Goal: Information Seeking & Learning: Learn about a topic

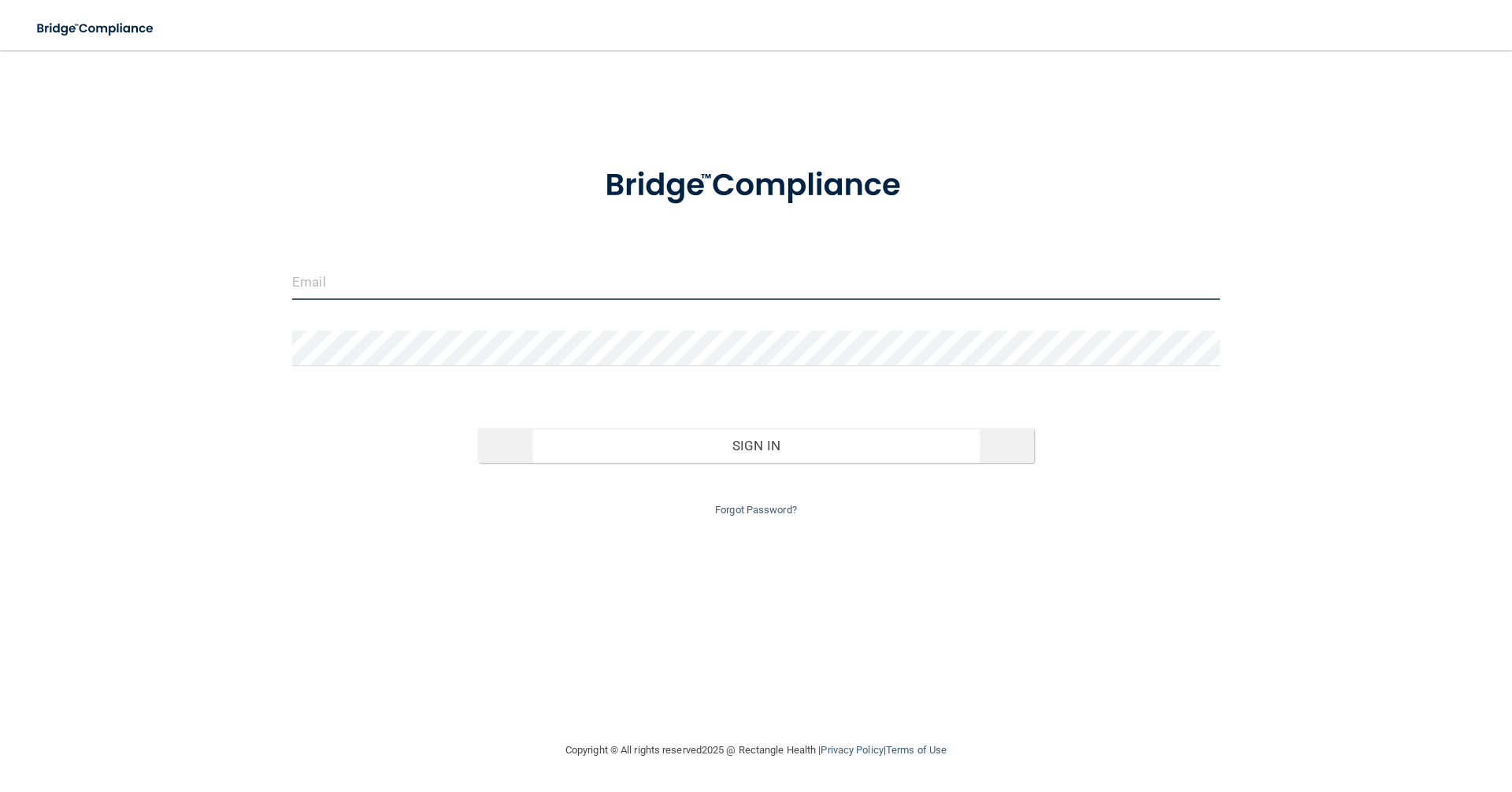
type input "[PERSON_NAME][EMAIL_ADDRESS][DOMAIN_NAME]"
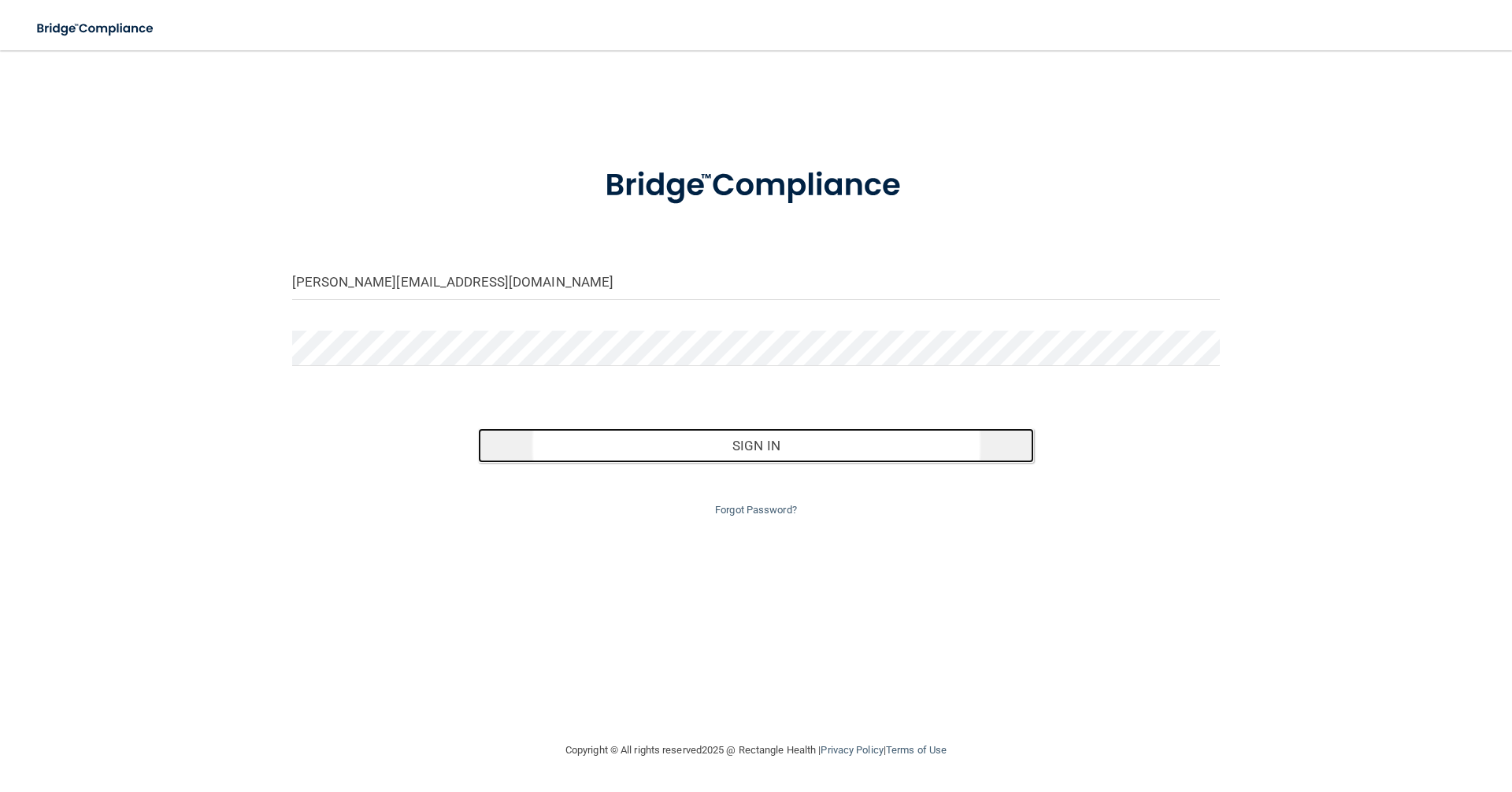
click at [761, 438] on button "Sign In" at bounding box center [757, 446] width 557 height 35
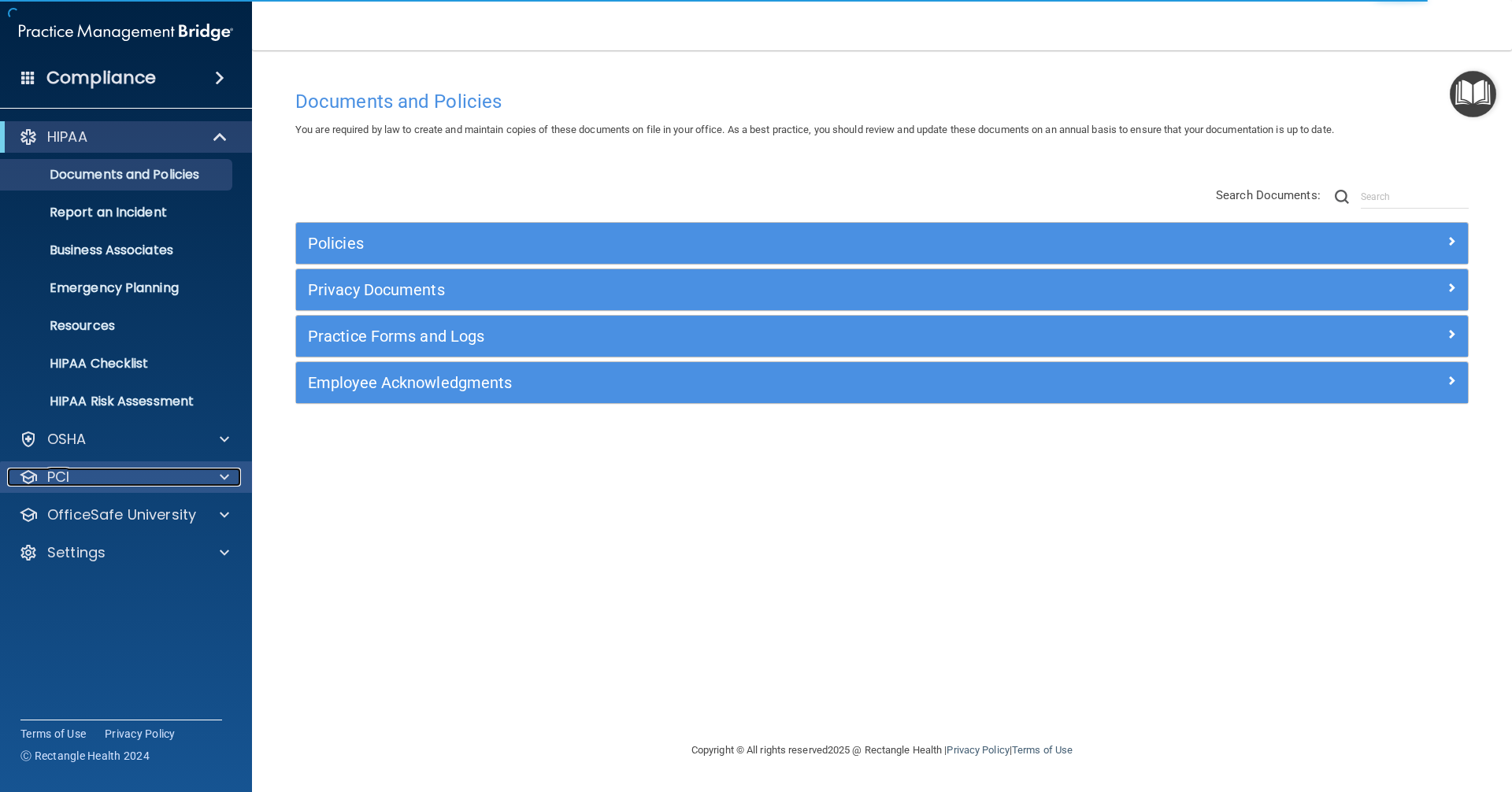
click at [211, 475] on div at bounding box center [223, 477] width 39 height 19
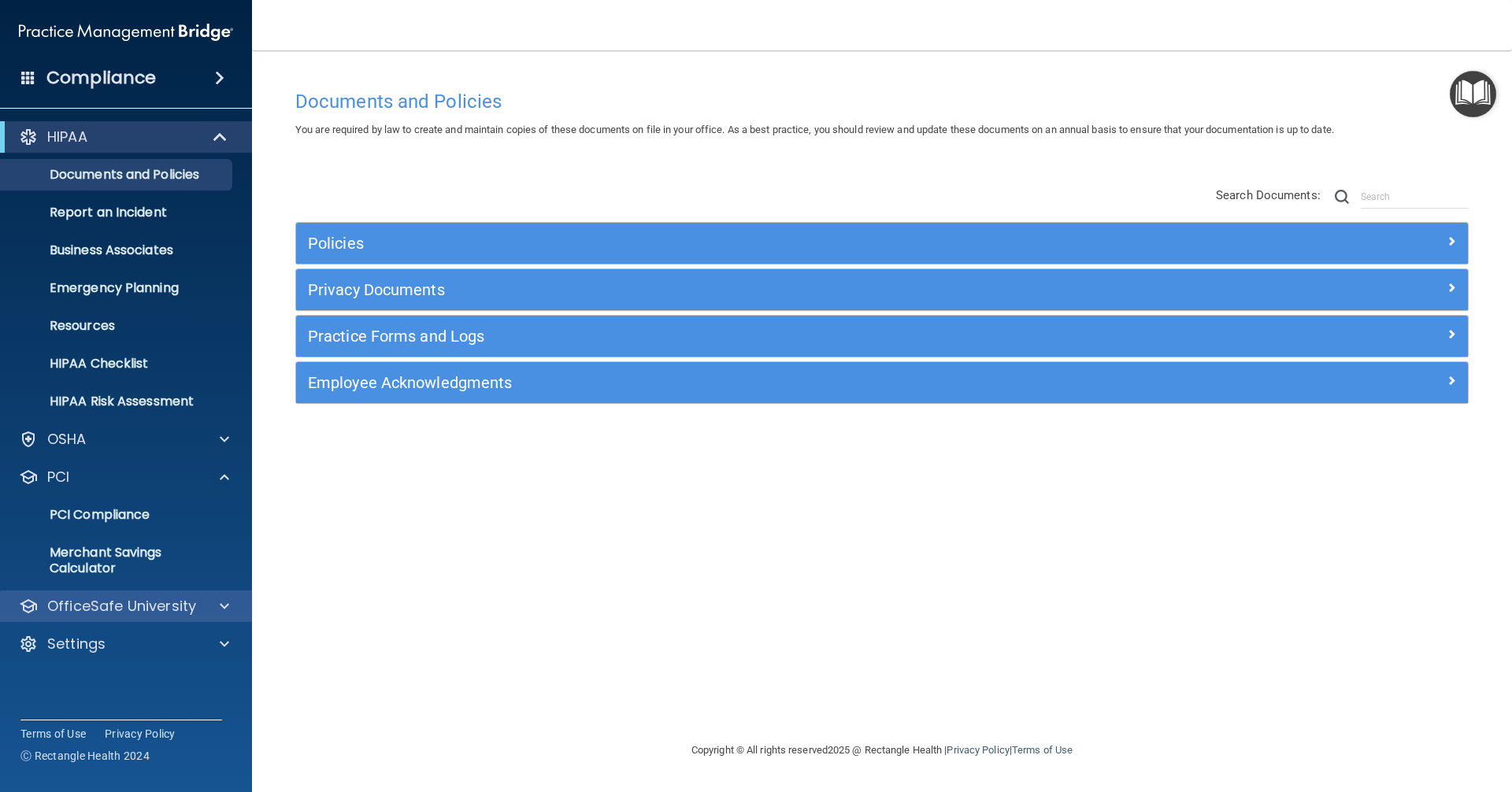
click at [218, 615] on div "OfficeSafe University" at bounding box center [126, 607] width 253 height 32
click at [230, 607] on div at bounding box center [223, 607] width 39 height 19
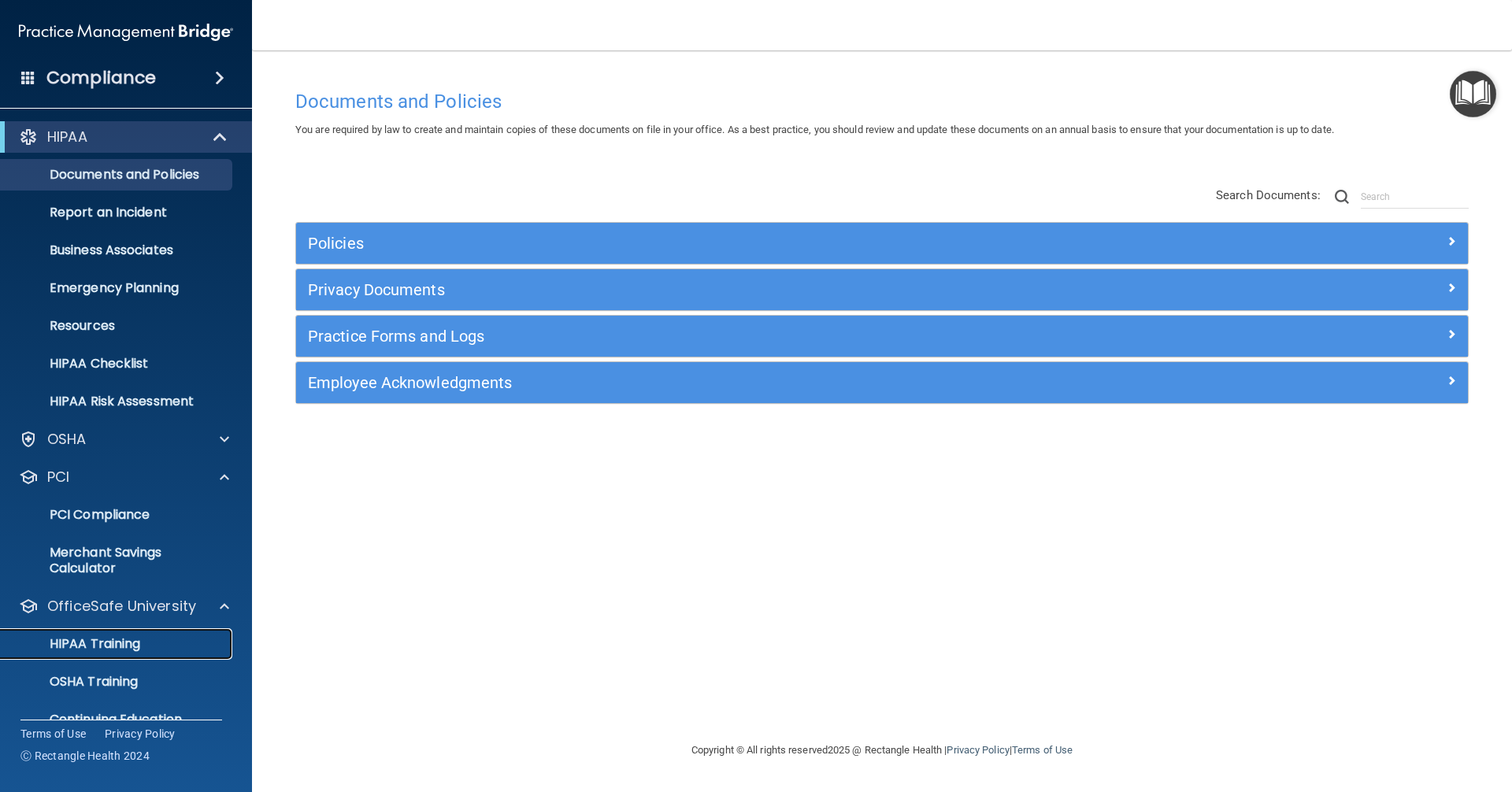
click at [107, 643] on p "HIPAA Training" at bounding box center [75, 644] width 130 height 16
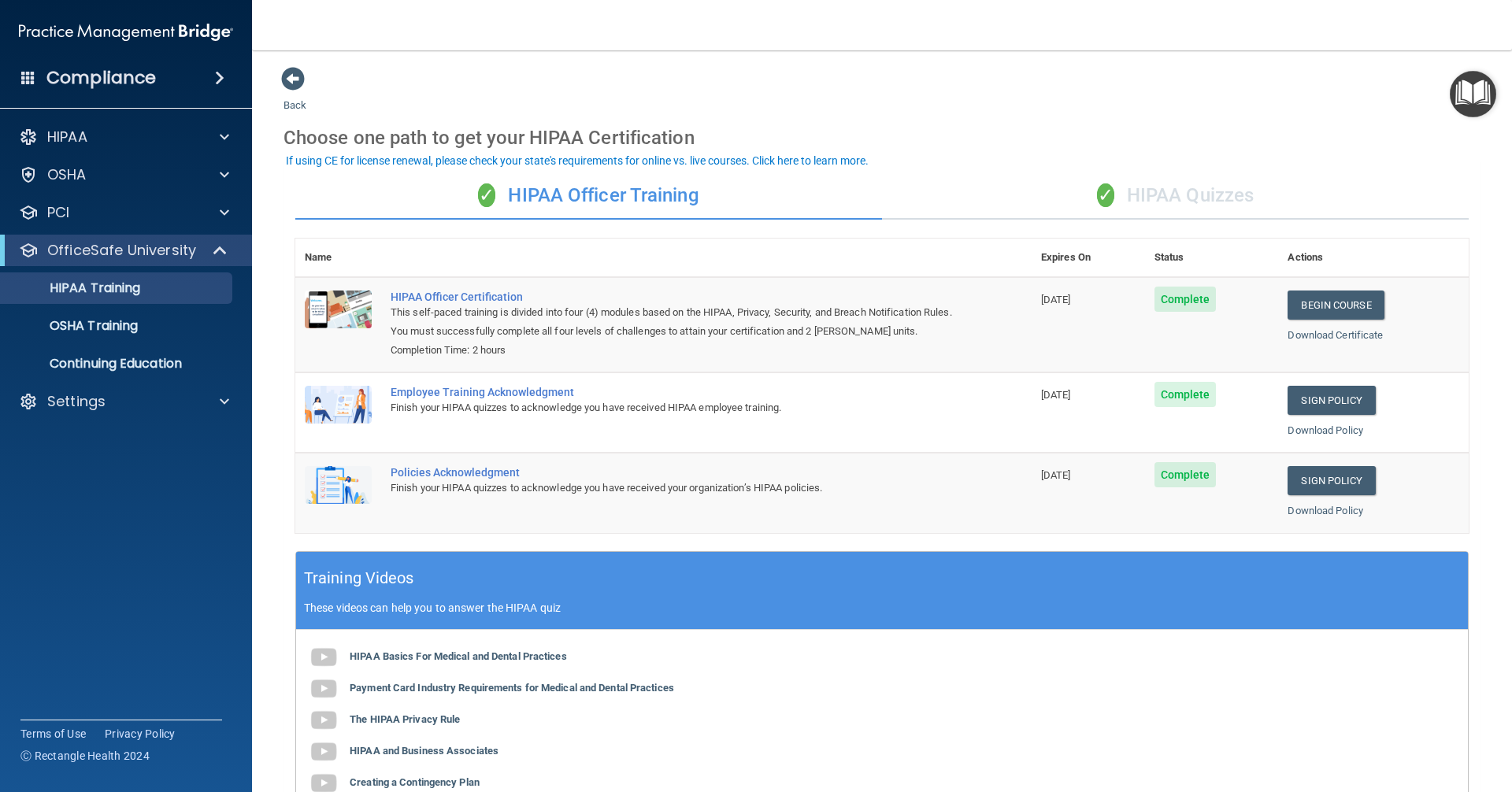
click at [215, 78] on span at bounding box center [219, 78] width 9 height 19
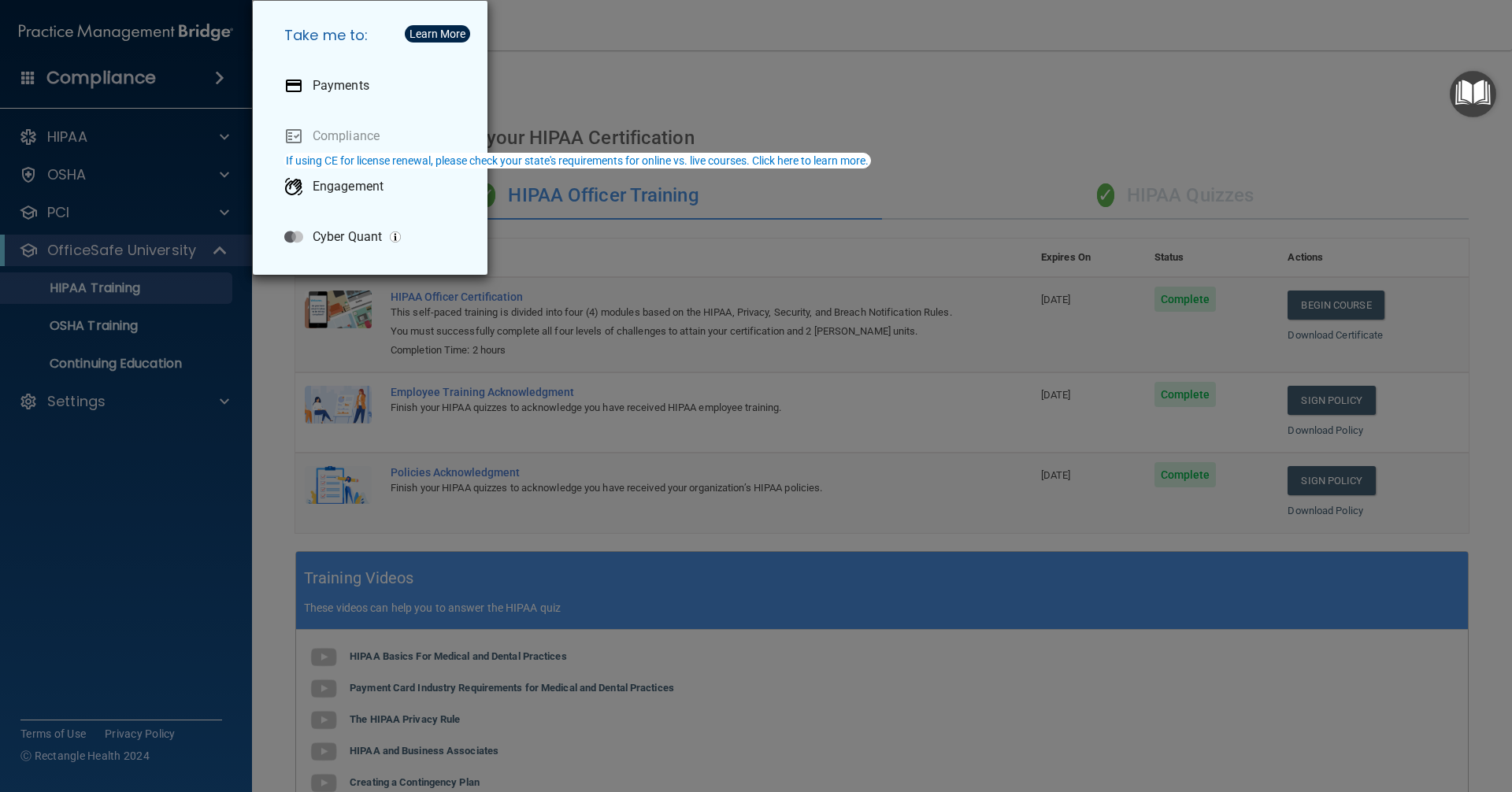
click at [147, 509] on div "Take me to: Payments Compliance Engagement Cyber Quant" at bounding box center [756, 396] width 1512 height 792
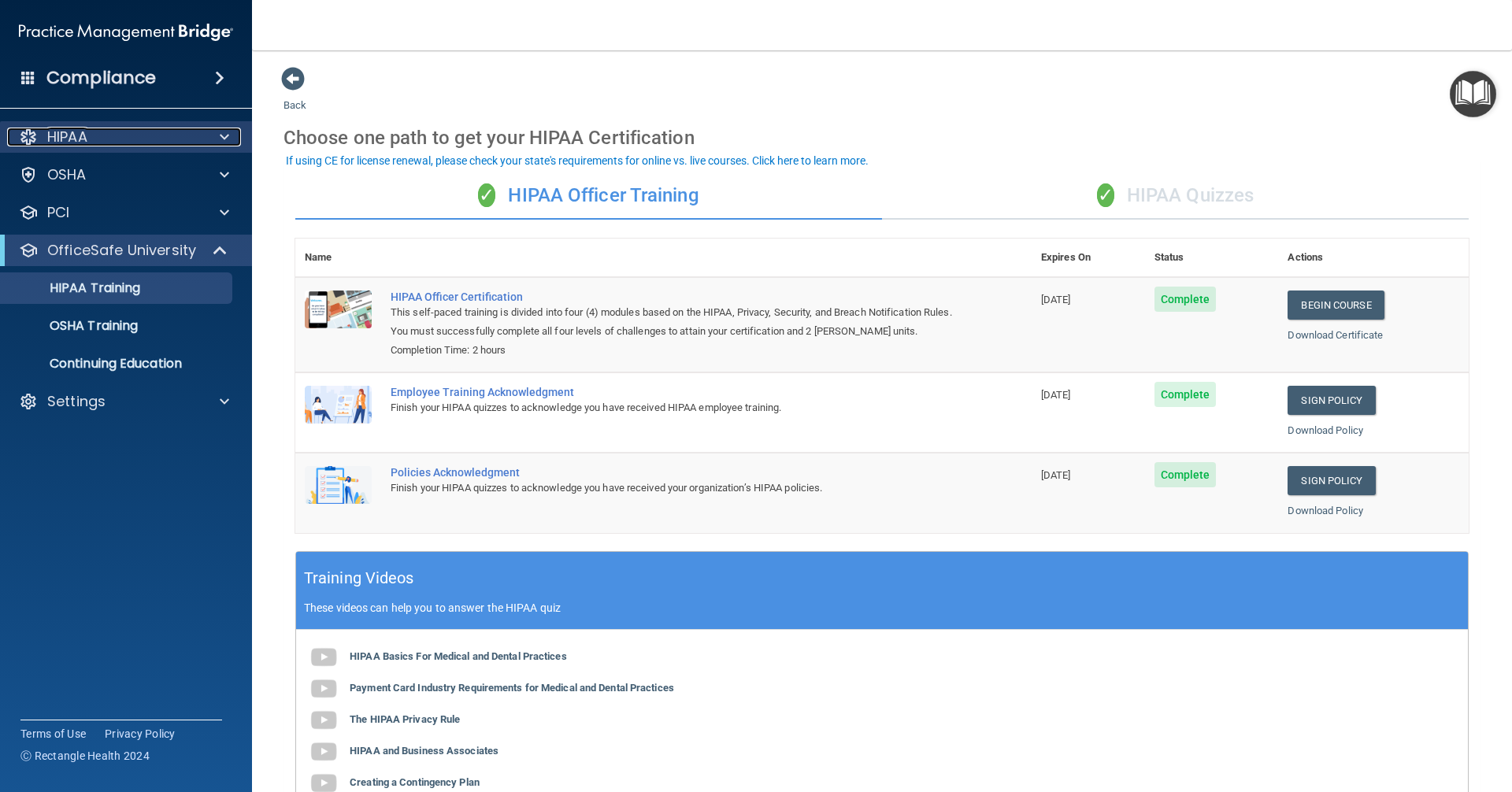
click at [72, 136] on p "HIPAA" at bounding box center [67, 137] width 40 height 19
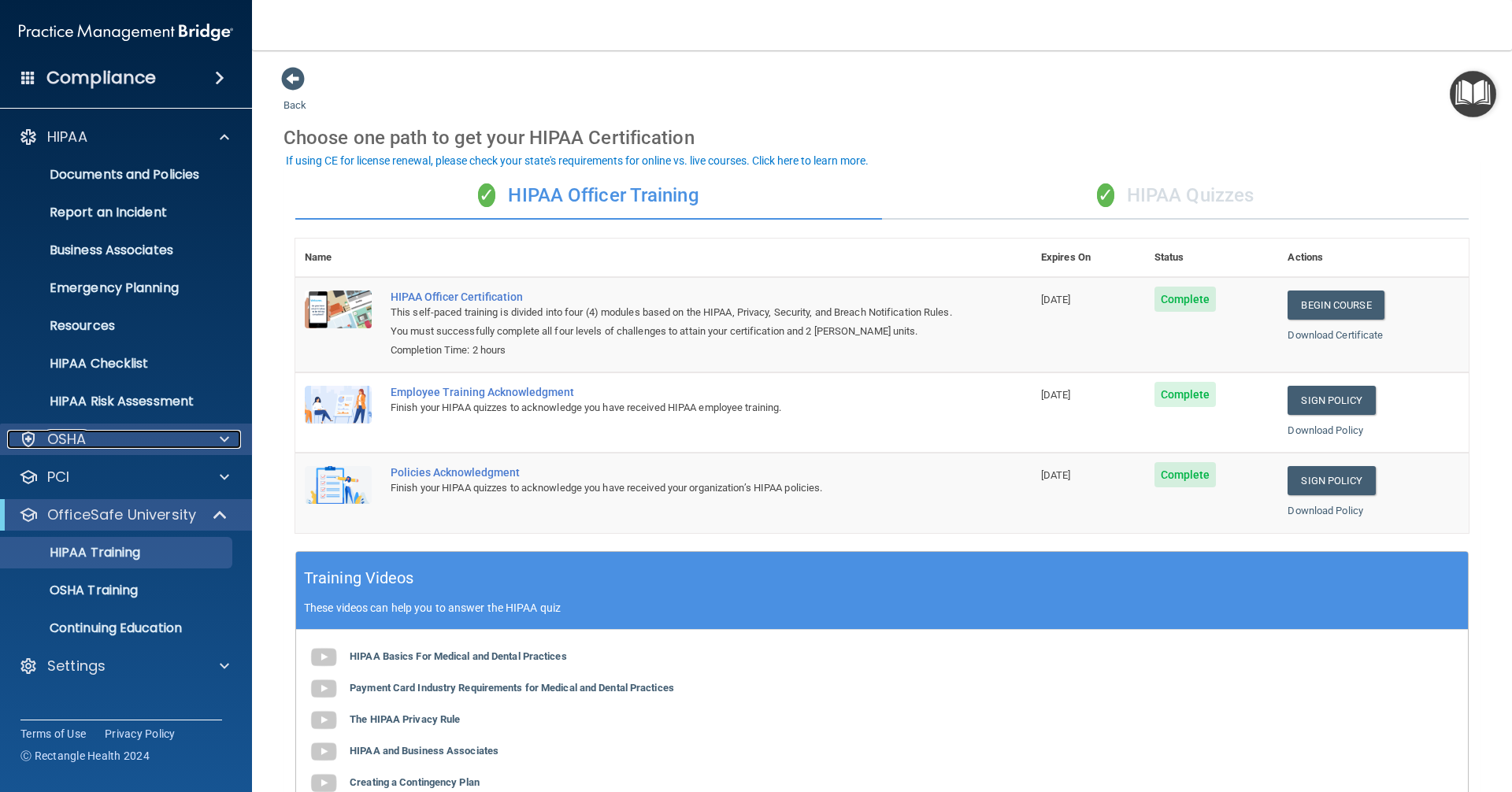
click at [85, 440] on p "OSHA" at bounding box center [67, 439] width 39 height 19
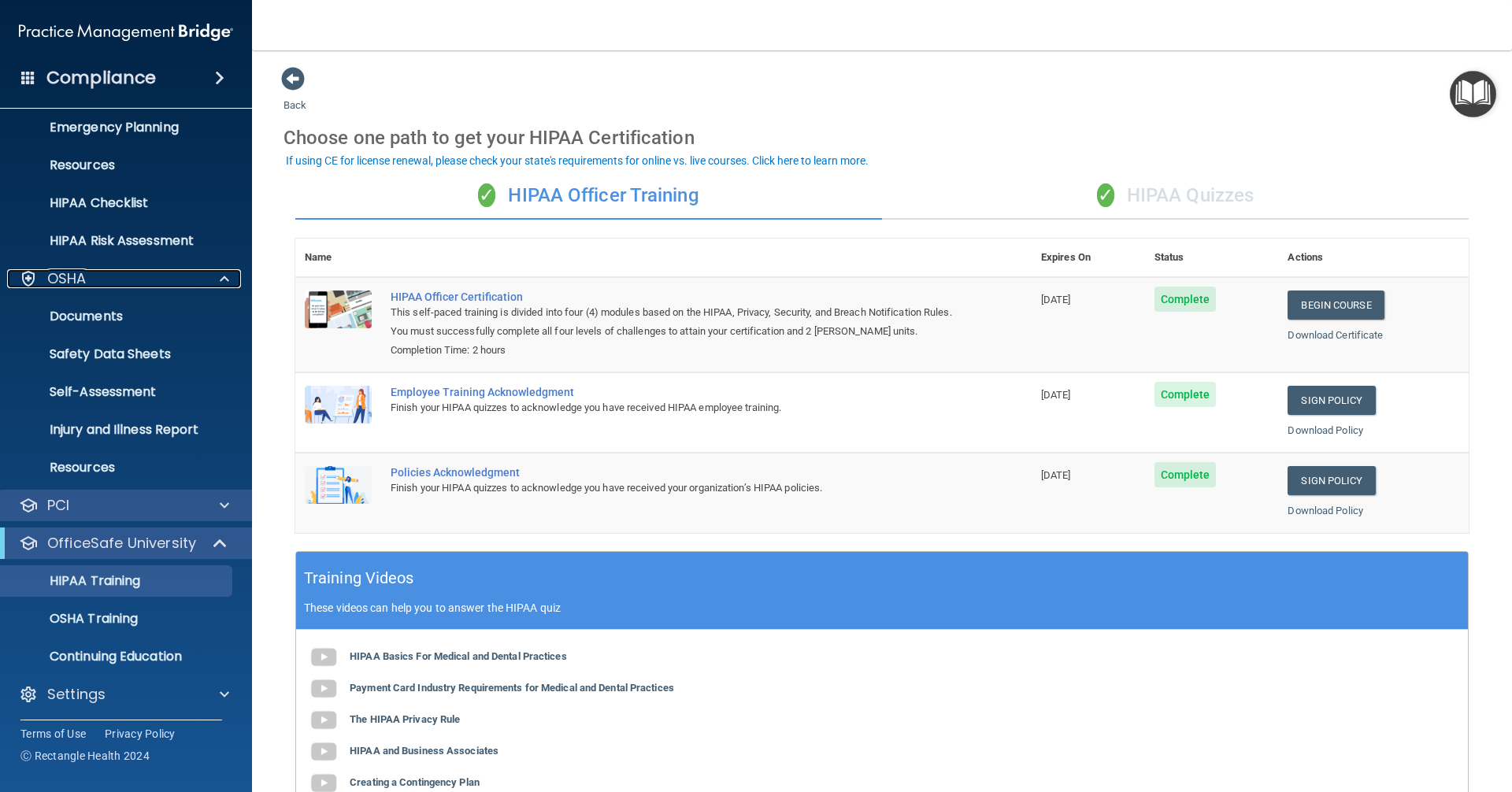
scroll to position [164, 0]
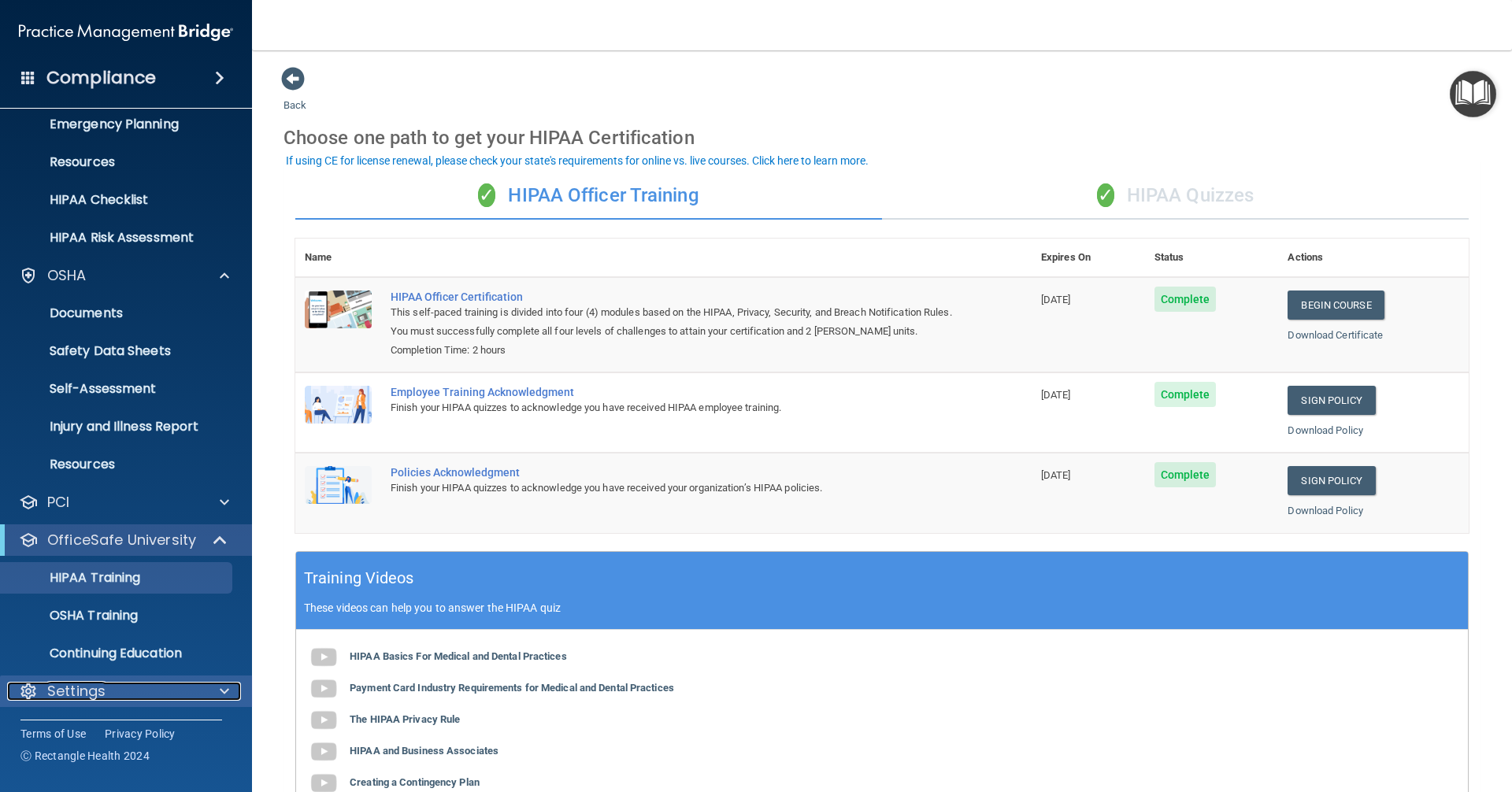
click at [103, 691] on p "Settings" at bounding box center [77, 691] width 58 height 19
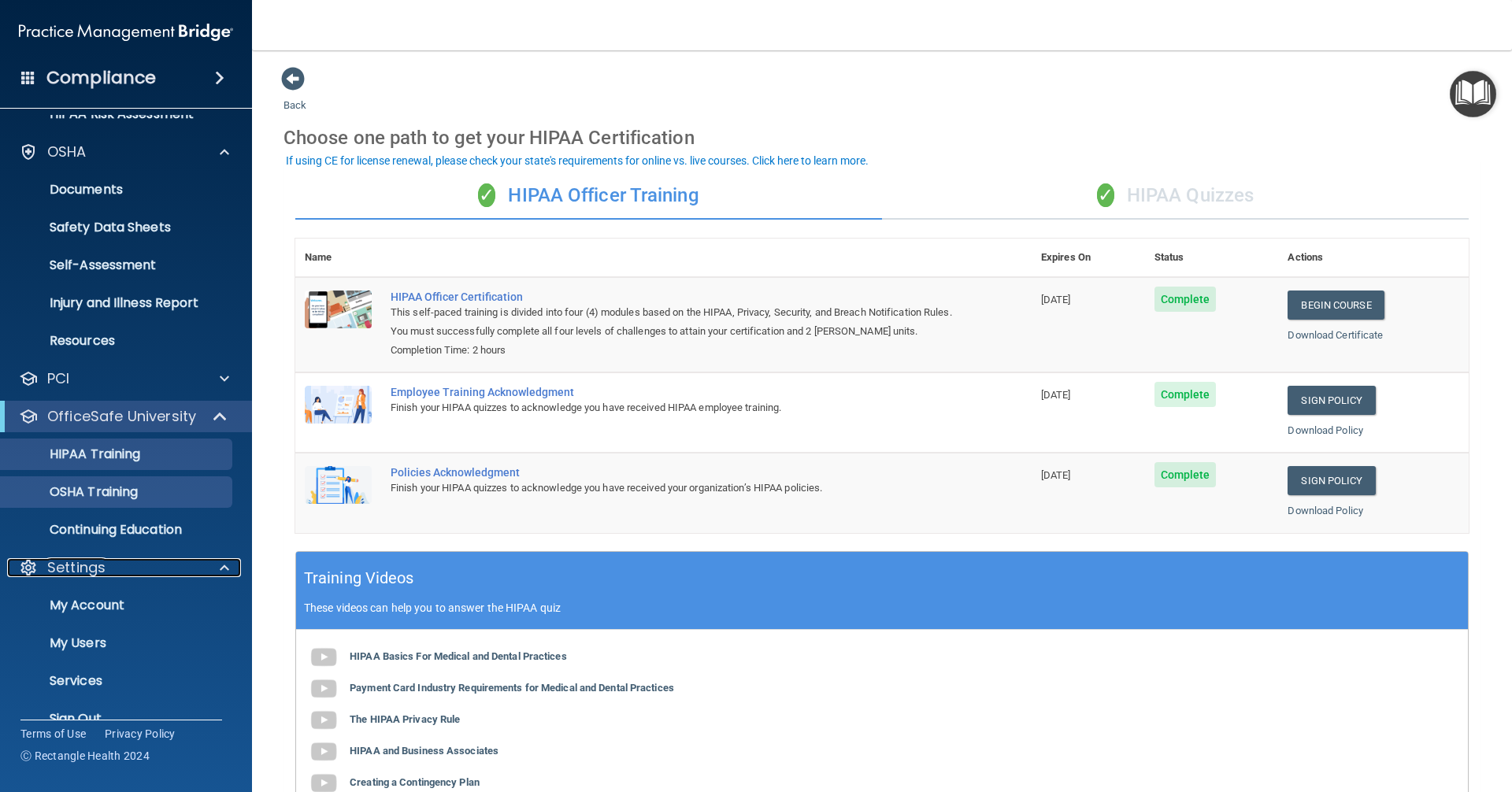
scroll to position [315, 0]
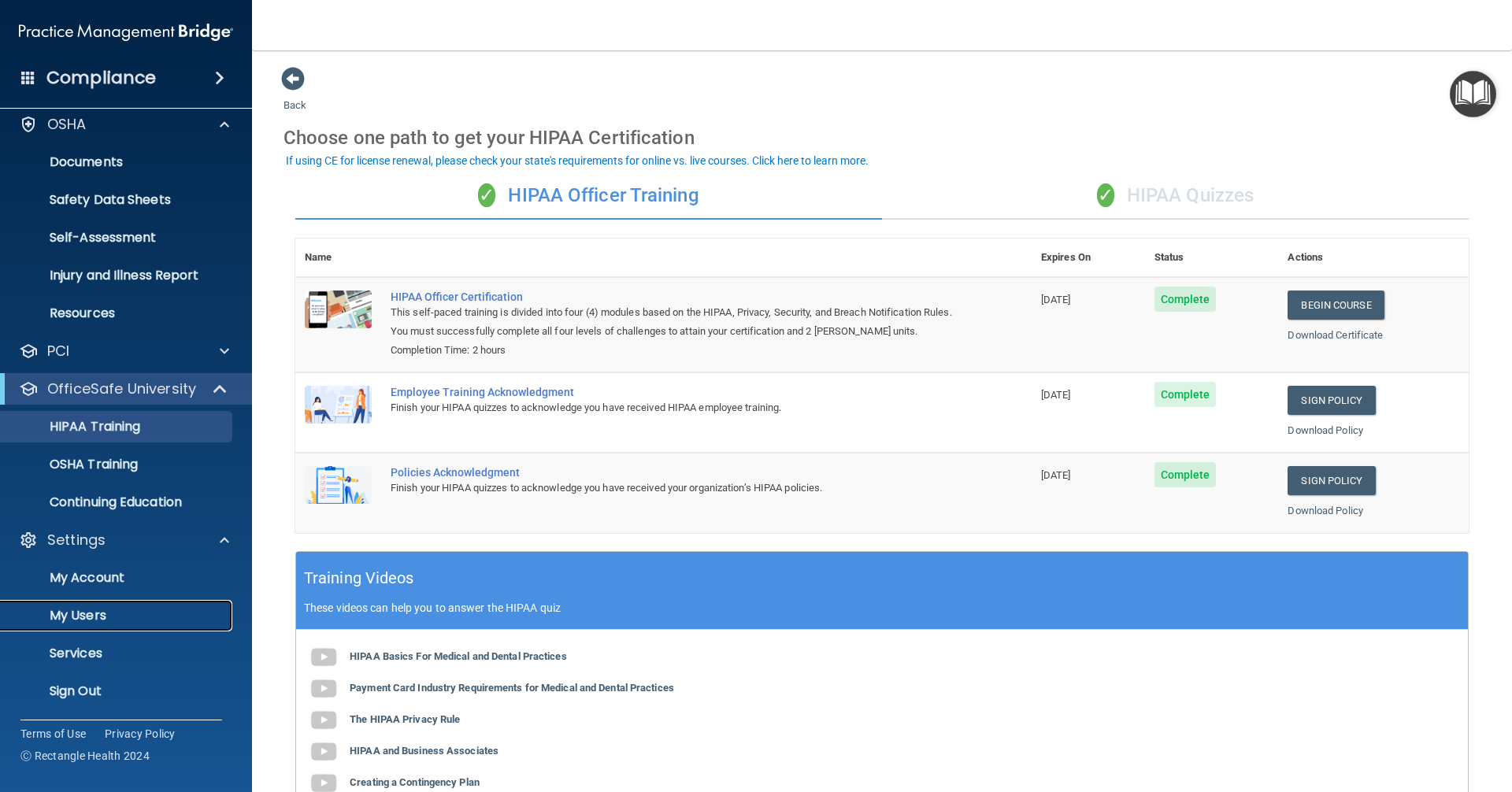
click at [82, 622] on p "My Users" at bounding box center [118, 616] width 215 height 16
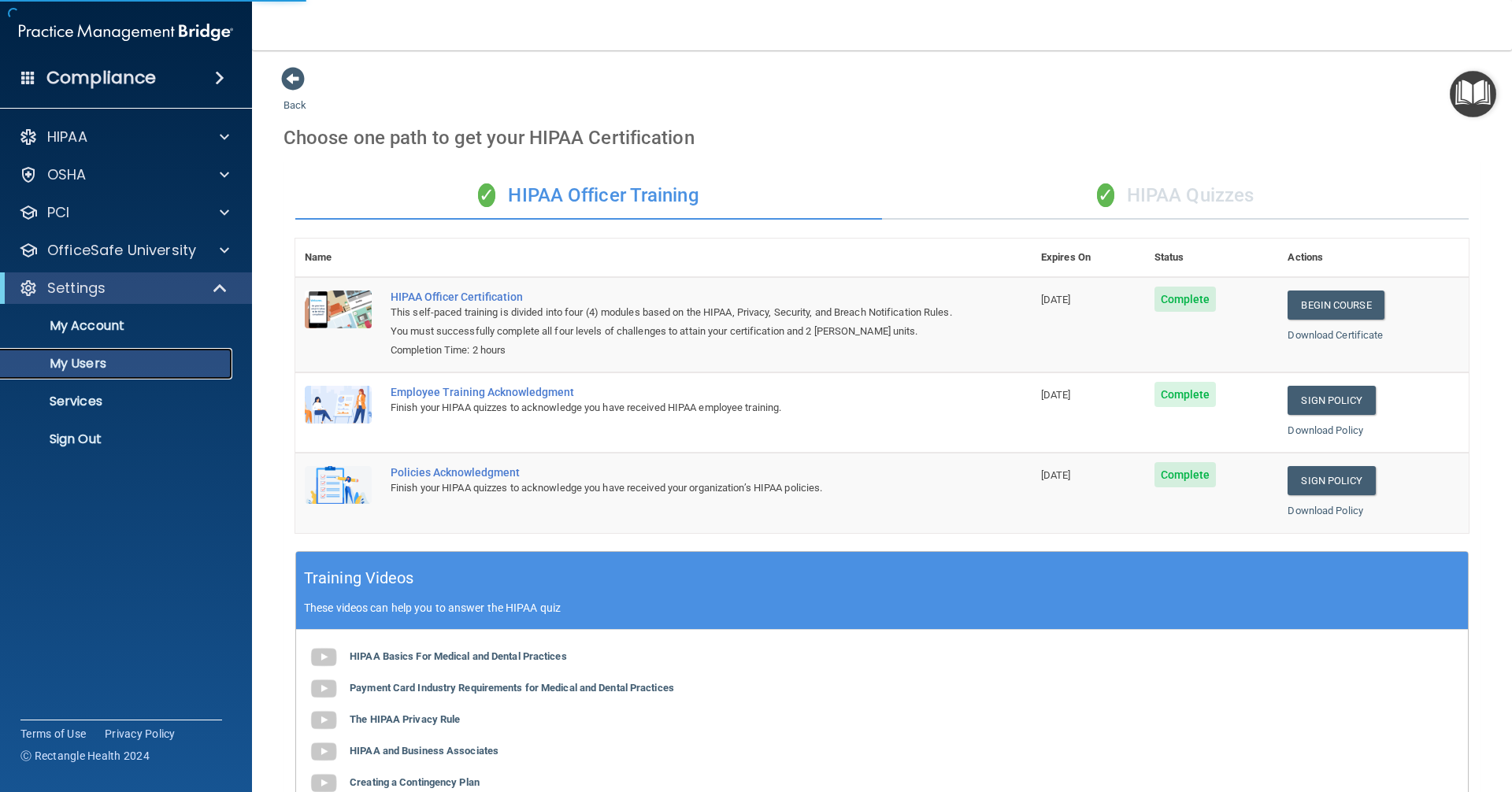
select select "20"
